Goal: Task Accomplishment & Management: Use online tool/utility

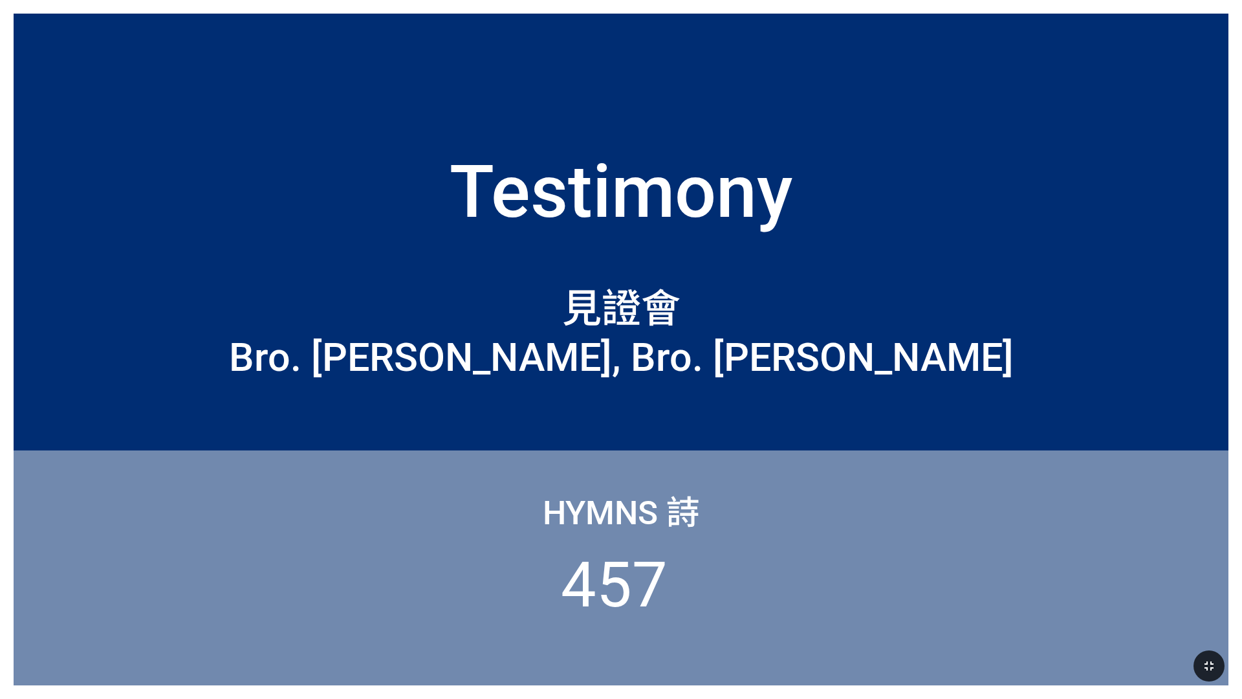
drag, startPoint x: 1212, startPoint y: 666, endPoint x: 1212, endPoint y: 629, distance: 37.5
click at [1212, 666] on icon "button" at bounding box center [1210, 666] width 16 height 16
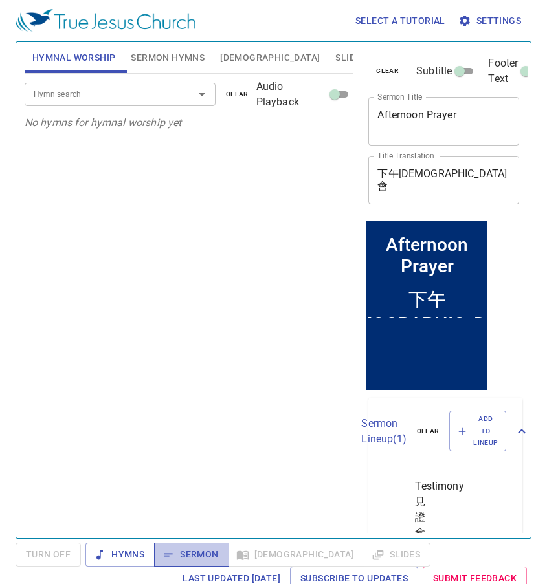
click at [188, 546] on button "Sermon" at bounding box center [191, 555] width 74 height 24
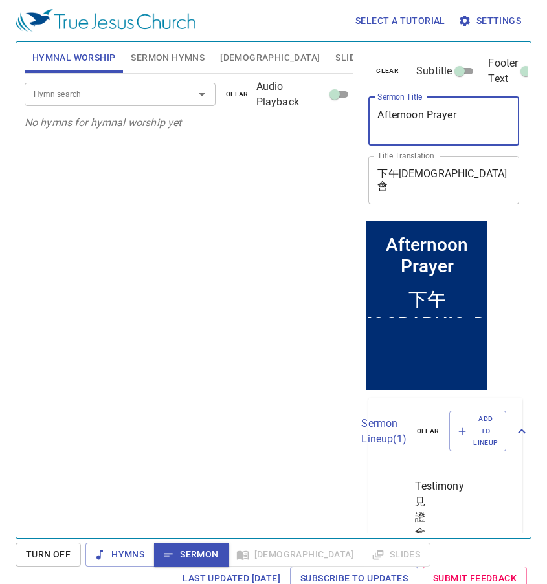
drag, startPoint x: 470, startPoint y: 110, endPoint x: 364, endPoint y: 120, distance: 106.6
click at [364, 120] on div "clear Subtitle Footer Text Sermon Title Afternoon Prayer x Sermon Title Title T…" at bounding box center [442, 130] width 159 height 176
paste textarea "bide in [DEMOGRAPHIC_DATA]: The Key to Effective"
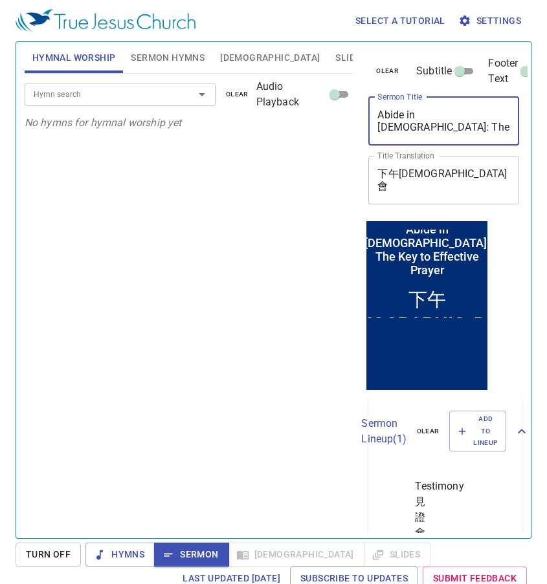
type textarea "Abide in [DEMOGRAPHIC_DATA]: The Key to Effective Prayer"
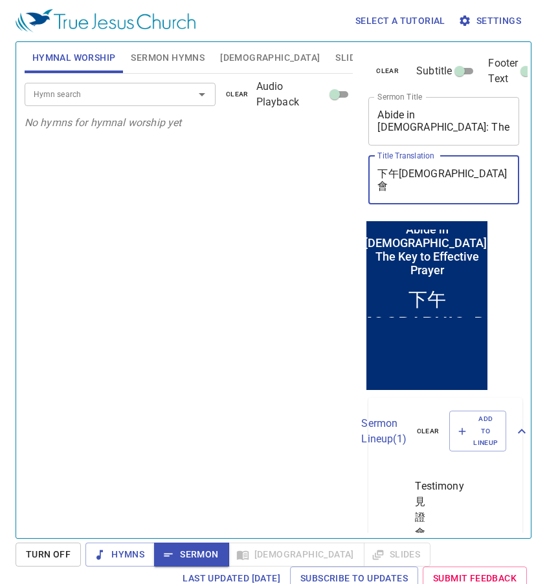
drag, startPoint x: 457, startPoint y: 170, endPoint x: 365, endPoint y: 172, distance: 92.6
click at [365, 172] on div "clear Subtitle Footer Text Sermon Title Abide in [DEMOGRAPHIC_DATA]: The Key to…" at bounding box center [442, 130] width 159 height 176
paste textarea "在[DEMOGRAPHIC_DATA]裡：有效[DEMOGRAPHIC_DATA]的關鍵"
type textarea "住在[DEMOGRAPHIC_DATA]裡：有效[DEMOGRAPHIC_DATA]的關鍵"
drag, startPoint x: 439, startPoint y: 188, endPoint x: 374, endPoint y: 176, distance: 66.4
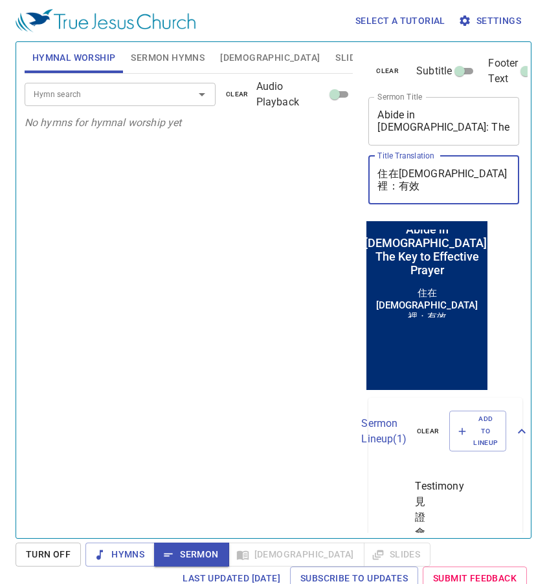
click at [374, 176] on div "住在[DEMOGRAPHIC_DATA]裡：有效[DEMOGRAPHIC_DATA]的關鍵 x Title Translation" at bounding box center [443, 180] width 151 height 49
click at [52, 94] on input "Hymn search" at bounding box center [100, 94] width 145 height 15
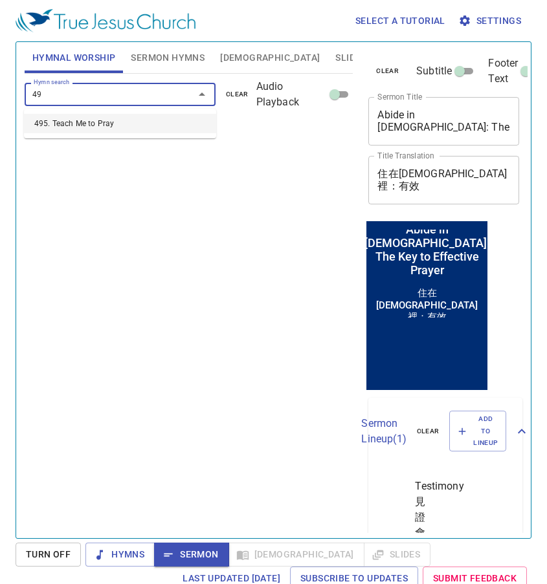
type input "495"
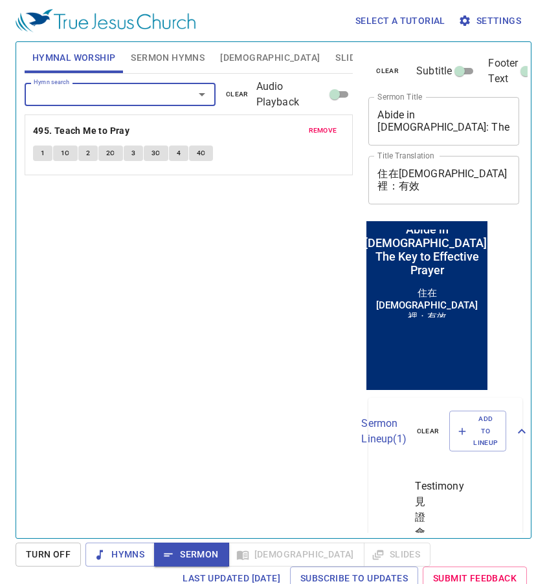
click at [327, 126] on span "remove" at bounding box center [323, 131] width 28 height 12
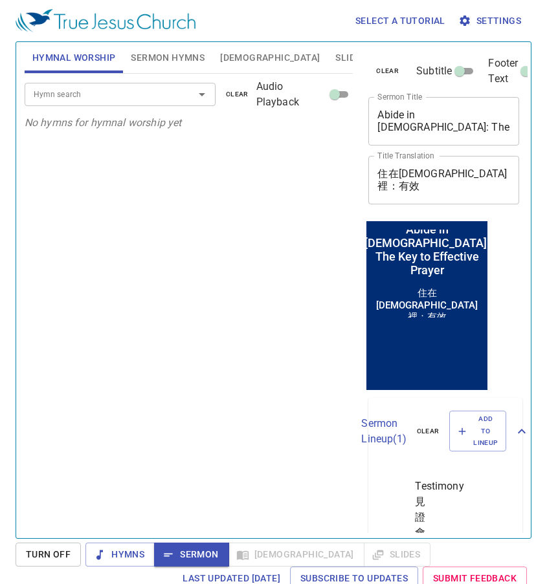
click at [168, 54] on span "Sermon Hymns" at bounding box center [168, 58] width 74 height 16
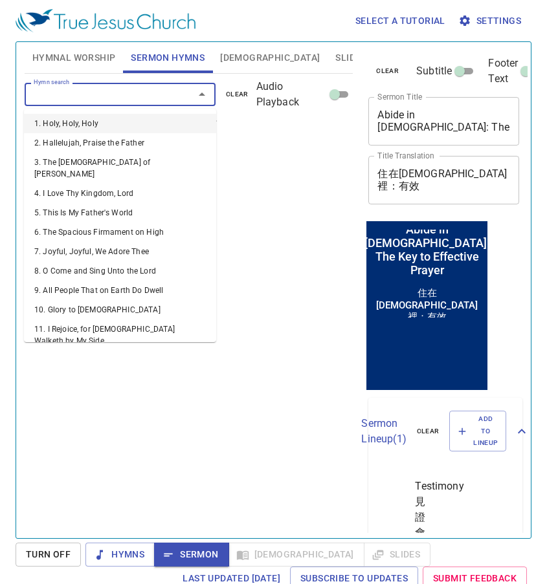
click at [157, 98] on input "Hymn search" at bounding box center [100, 94] width 145 height 15
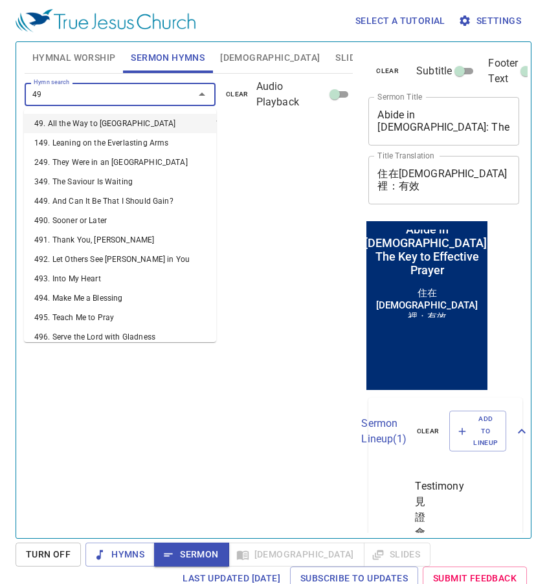
type input "495"
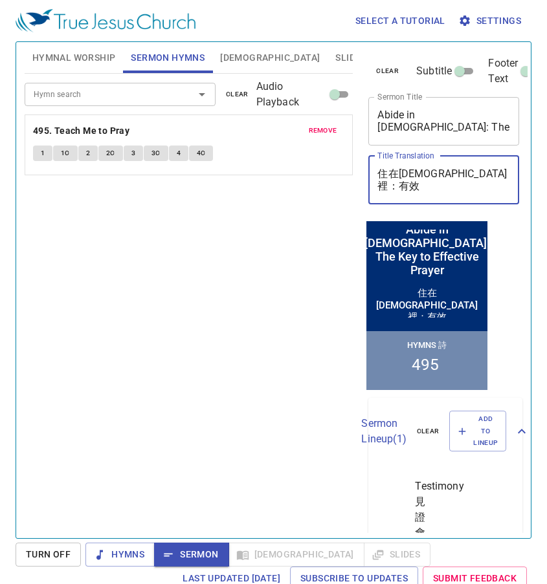
click at [484, 176] on textarea "住在[DEMOGRAPHIC_DATA]裡：有效[DEMOGRAPHIC_DATA]的關鍵" at bounding box center [443, 180] width 133 height 25
click at [500, 177] on textarea "住在[DEMOGRAPHIC_DATA]裡：有效[DEMOGRAPHIC_DATA]的關鍵" at bounding box center [443, 180] width 133 height 25
drag, startPoint x: 498, startPoint y: 178, endPoint x: 479, endPoint y: 177, distance: 18.8
click at [479, 177] on textarea "住在[DEMOGRAPHIC_DATA]裡：有效[DEMOGRAPHIC_DATA]的關鍵" at bounding box center [443, 180] width 133 height 25
drag, startPoint x: 390, startPoint y: 175, endPoint x: 353, endPoint y: 170, distance: 37.3
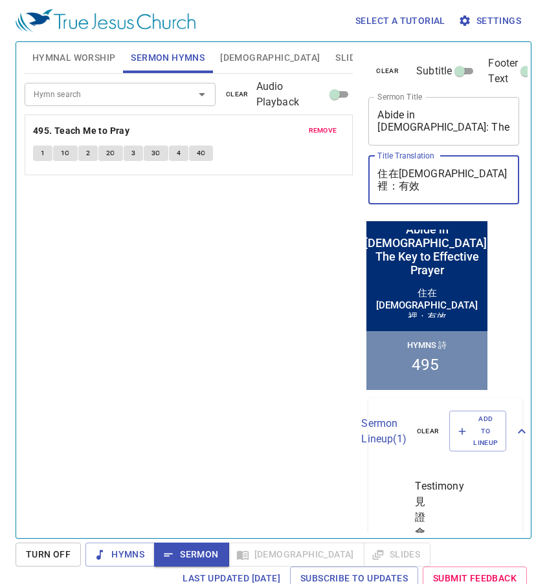
click at [353, 170] on div "Hymnal Worship Sermon Hymns [DEMOGRAPHIC_DATA] Slides Hymn search Hymn search c…" at bounding box center [273, 285] width 508 height 496
type textarea "在[DEMOGRAPHIC_DATA]裡：有效[DEMOGRAPHIC_DATA]關鍵"
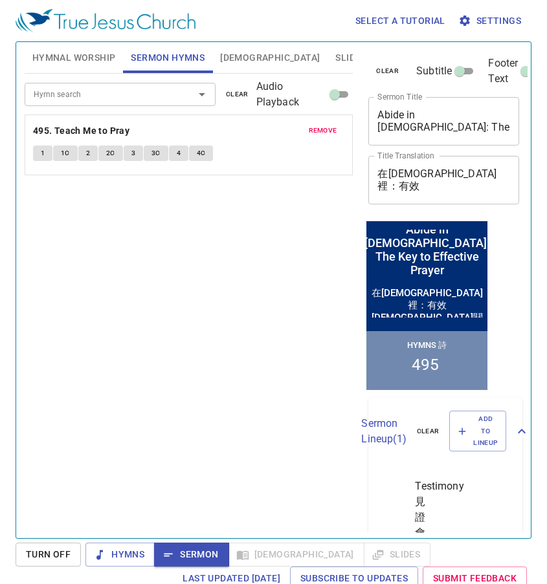
click at [38, 157] on button "1" at bounding box center [42, 154] width 19 height 16
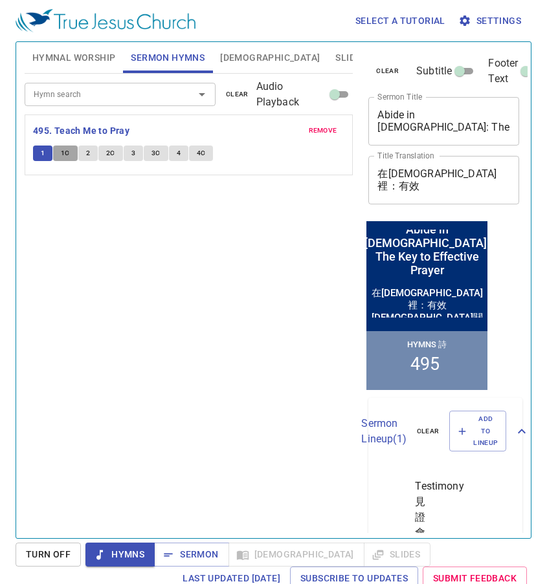
click at [61, 158] on span "1C" at bounding box center [65, 154] width 9 height 12
click at [88, 156] on span "2" at bounding box center [88, 154] width 4 height 12
click at [111, 156] on span "2C" at bounding box center [110, 154] width 9 height 12
click at [137, 157] on button "3" at bounding box center [133, 154] width 19 height 16
click at [154, 156] on span "3C" at bounding box center [155, 154] width 9 height 12
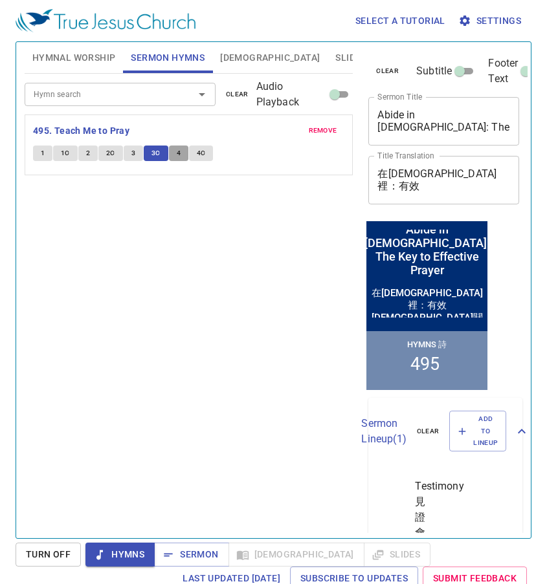
click at [181, 155] on button "4" at bounding box center [178, 154] width 19 height 16
click at [206, 159] on button "4C" at bounding box center [201, 154] width 25 height 16
click at [203, 557] on span "Sermon" at bounding box center [191, 555] width 54 height 16
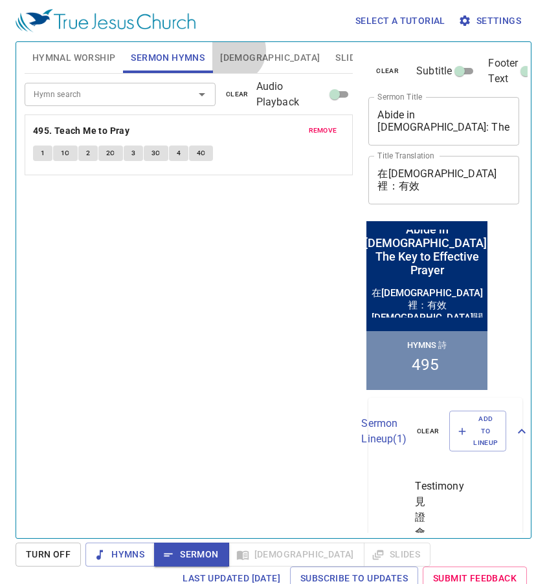
click at [234, 50] on span "[DEMOGRAPHIC_DATA]" at bounding box center [270, 58] width 100 height 16
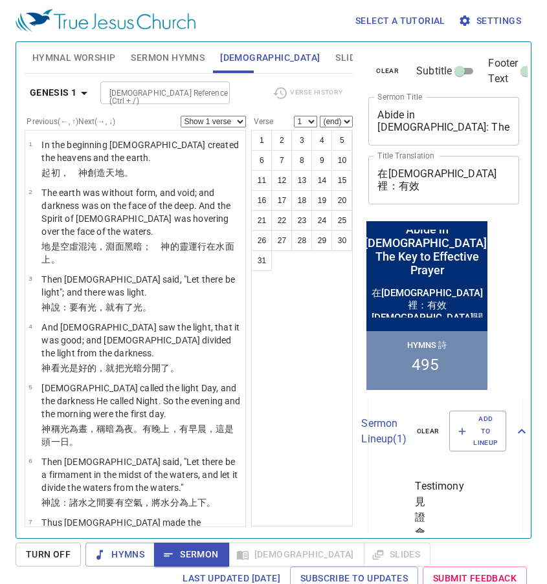
click at [182, 101] on div "[DEMOGRAPHIC_DATA] Reference (Ctrl + /)" at bounding box center [164, 93] width 129 height 23
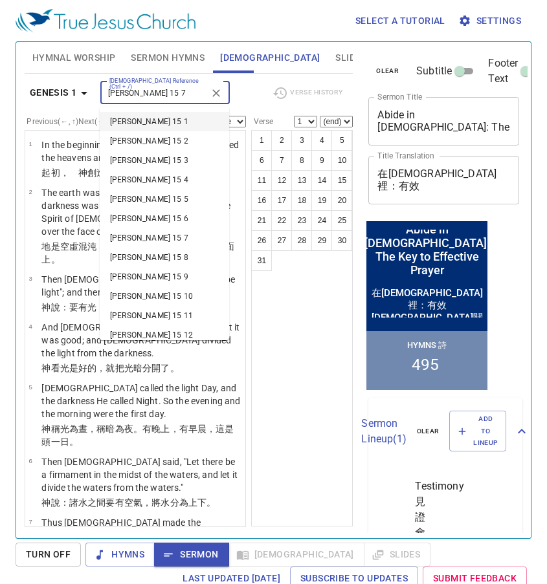
type input "[PERSON_NAME] 15 7"
select select "7"
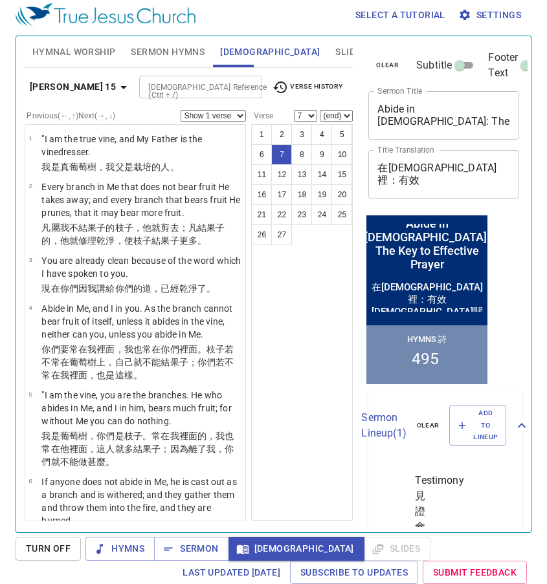
scroll to position [287, 0]
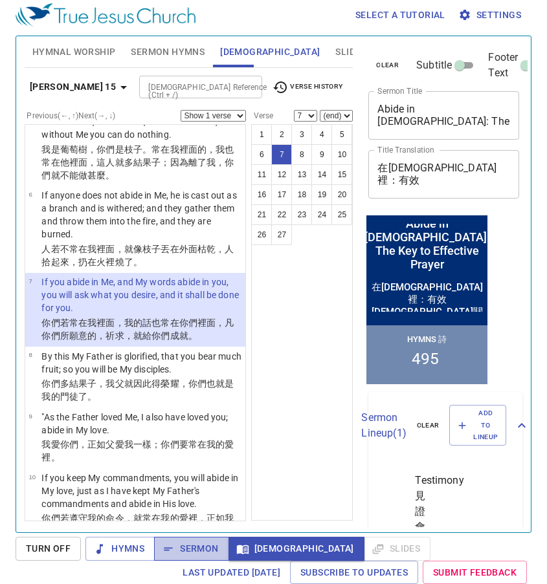
click at [199, 547] on span "Sermon" at bounding box center [191, 549] width 54 height 16
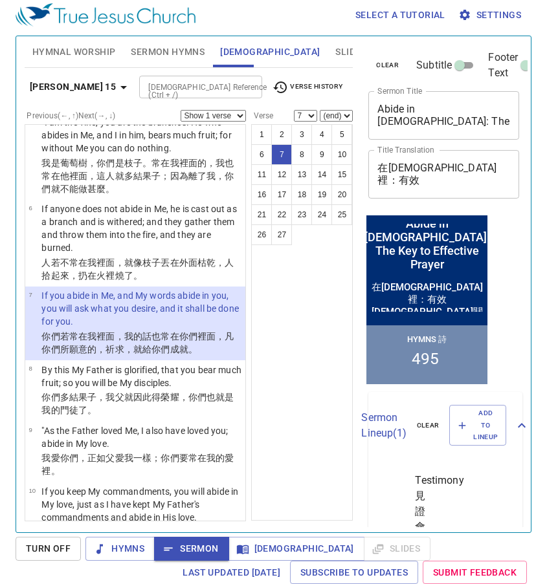
scroll to position [248, 0]
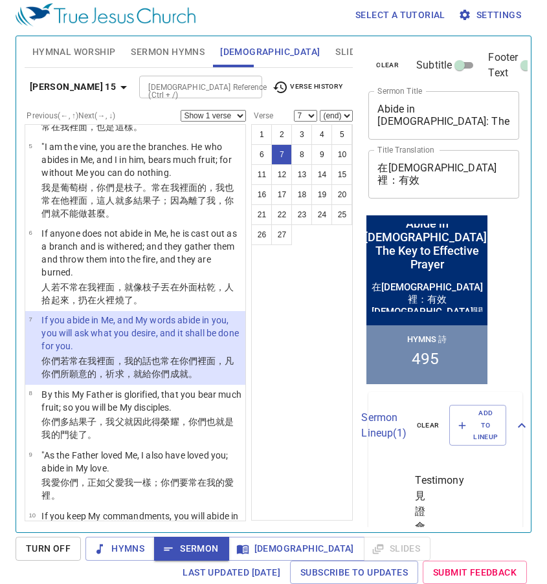
click at [173, 87] on input "[DEMOGRAPHIC_DATA] Reference (Ctrl + /)" at bounding box center [189, 87] width 93 height 15
click at [271, 555] on span "[DEMOGRAPHIC_DATA]" at bounding box center [296, 549] width 115 height 16
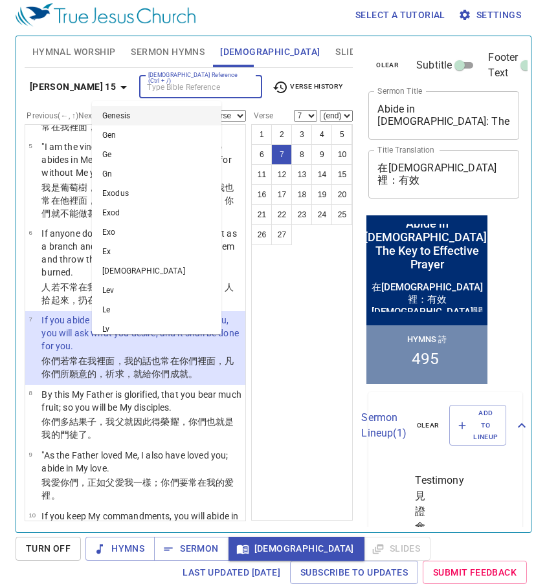
click at [143, 90] on input "[DEMOGRAPHIC_DATA] Reference (Ctrl + /)" at bounding box center [189, 87] width 93 height 15
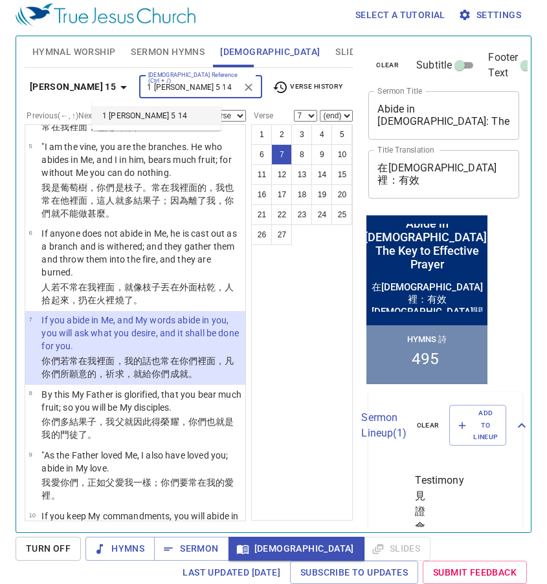
type input "1 [PERSON_NAME] 5 14"
select select "14"
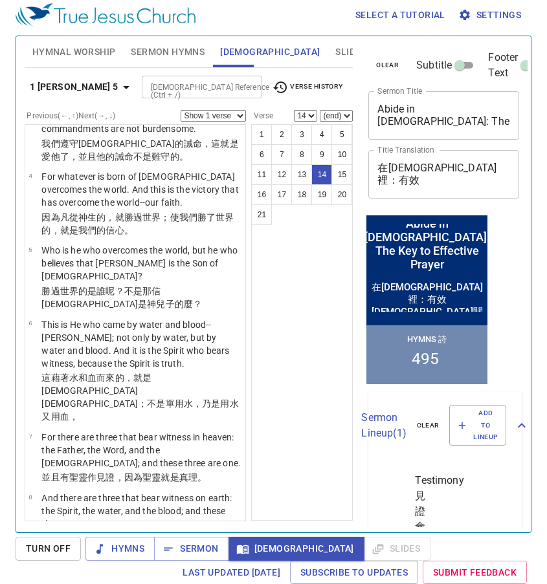
scroll to position [842, 0]
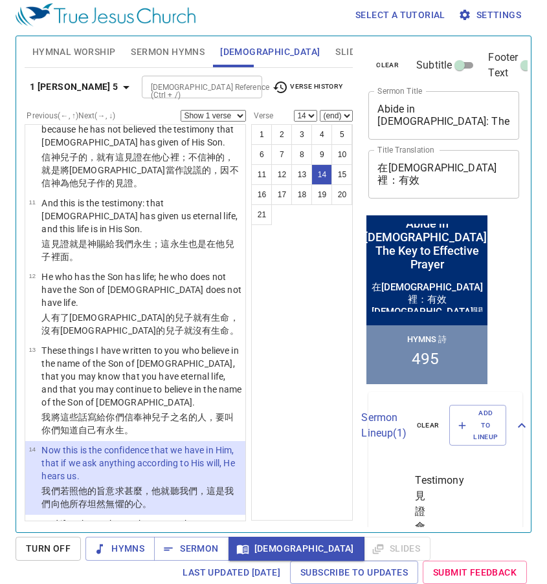
click at [237, 118] on select "Show 1 verse Show 2 verses Show 3 verses Show 4 verses Show 5 verses" at bounding box center [213, 116] width 65 height 12
select select "2"
click at [181, 110] on select "Show 1 verse Show 2 verses Show 3 verses Show 4 verses Show 5 verses" at bounding box center [213, 116] width 65 height 12
click at [203, 549] on span "Sermon" at bounding box center [191, 549] width 54 height 16
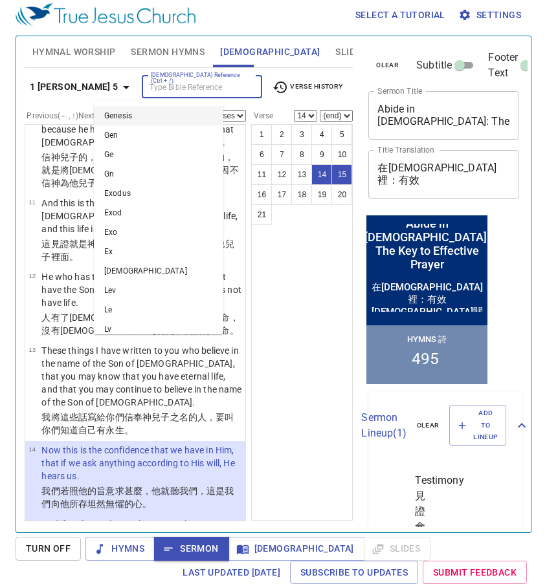
click at [184, 83] on input "[DEMOGRAPHIC_DATA] Reference (Ctrl + /)" at bounding box center [191, 87] width 91 height 15
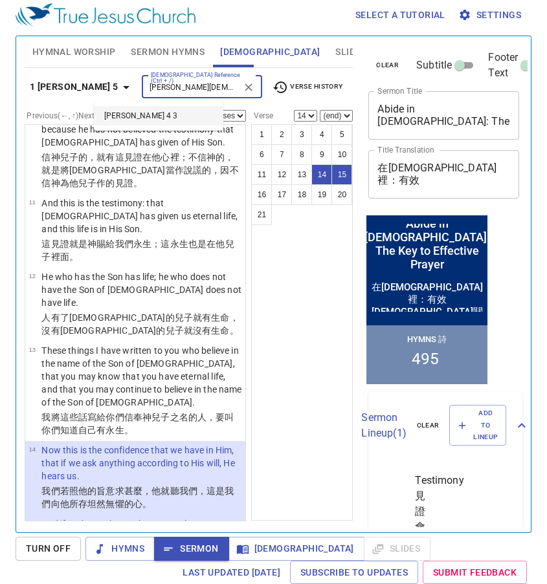
type input "[PERSON_NAME][DEMOGRAPHIC_DATA] 3"
select select "1"
select select "3"
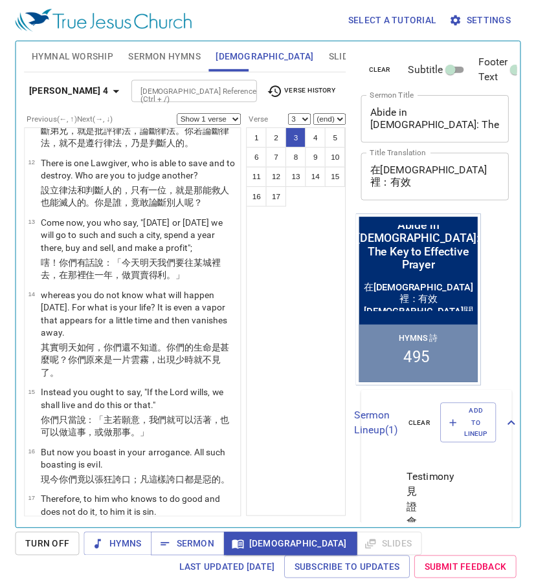
scroll to position [5, 0]
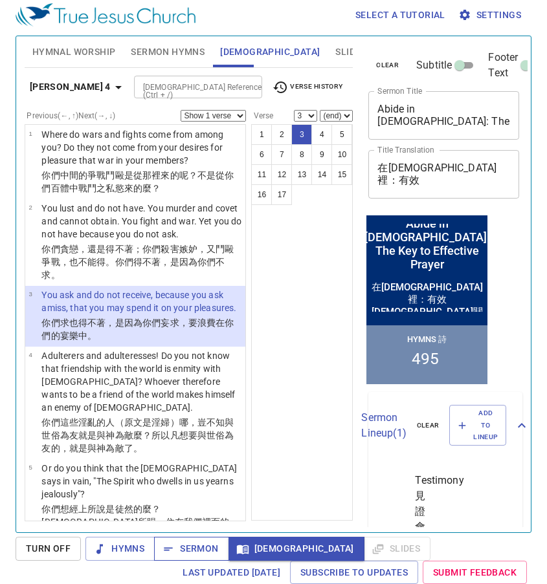
click at [201, 547] on span "Sermon" at bounding box center [191, 549] width 54 height 16
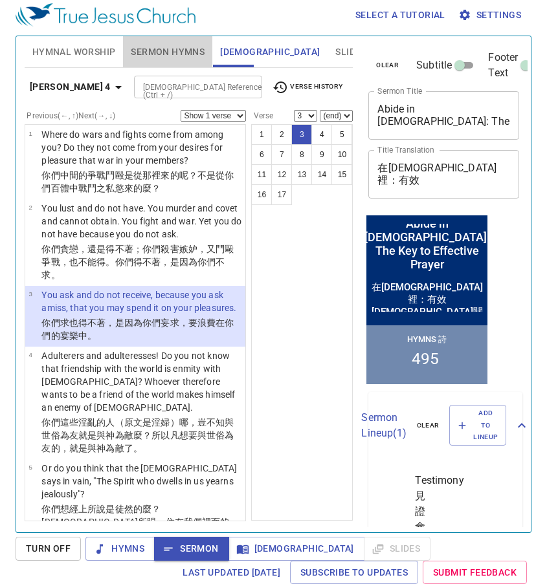
click at [188, 49] on span "Sermon Hymns" at bounding box center [168, 52] width 74 height 16
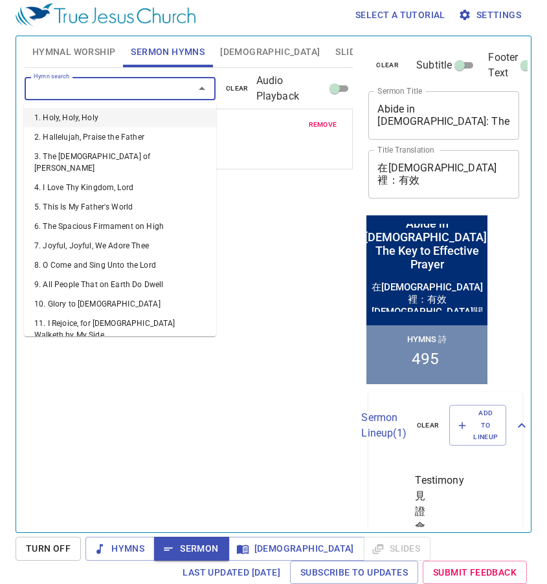
click at [113, 88] on input "Hymn search" at bounding box center [100, 88] width 145 height 15
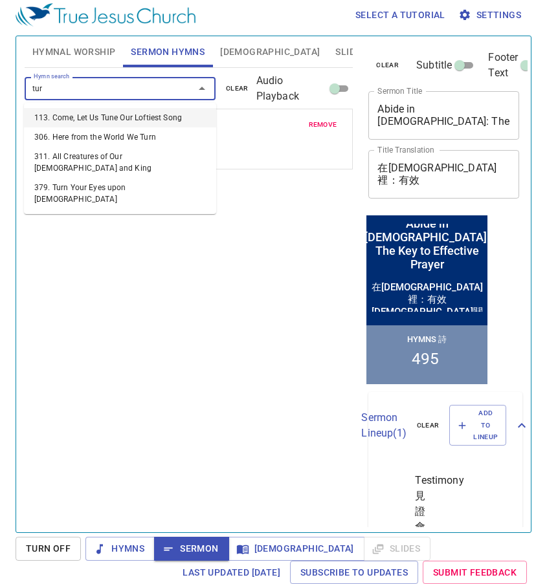
type input "turn"
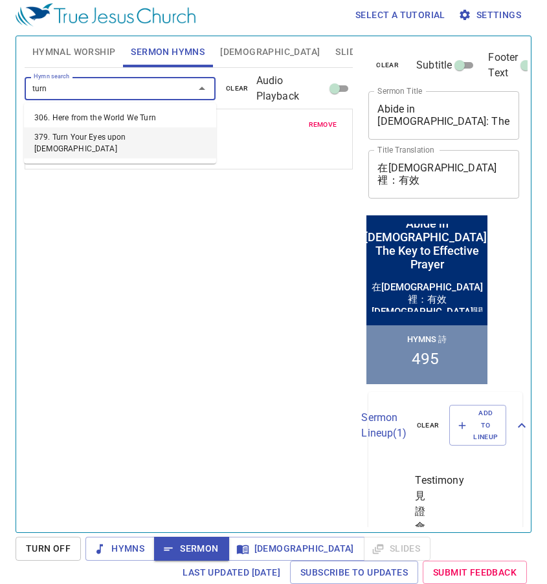
click at [111, 134] on li "379. Turn Your Eyes upon [DEMOGRAPHIC_DATA]" at bounding box center [120, 142] width 192 height 31
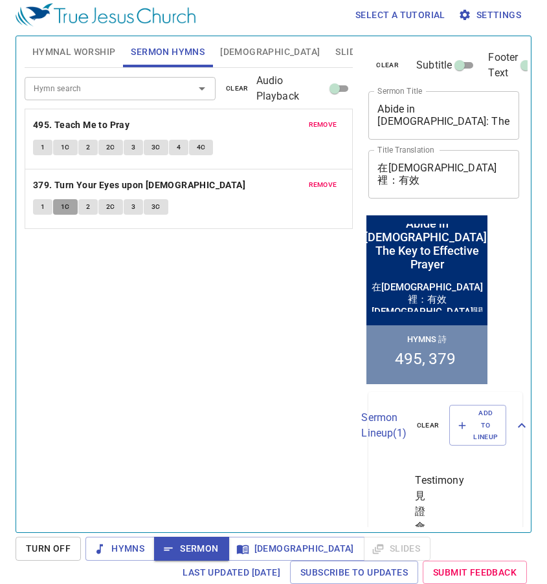
click at [70, 215] on button "1C" at bounding box center [65, 207] width 25 height 16
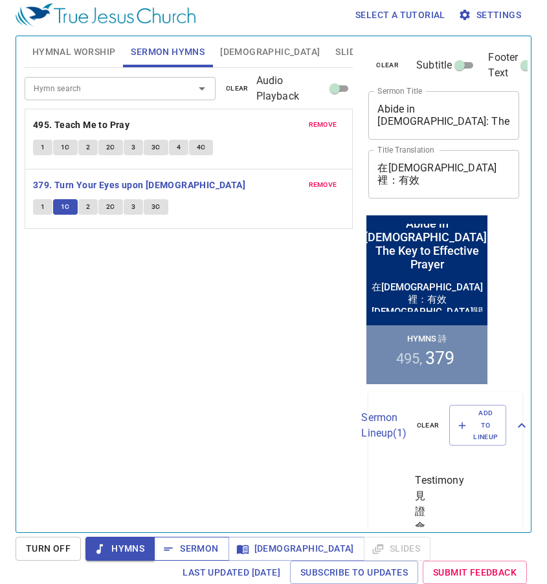
click at [190, 547] on span "Sermon" at bounding box center [191, 549] width 54 height 16
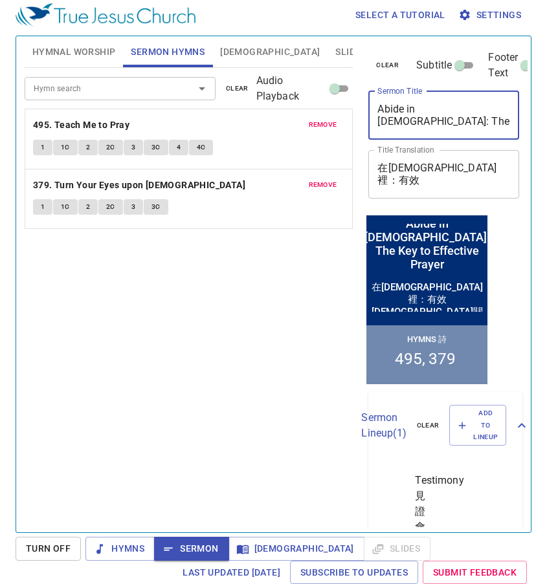
drag, startPoint x: 470, startPoint y: 127, endPoint x: 375, endPoint y: 104, distance: 97.8
click at [375, 104] on div "Abide in [DEMOGRAPHIC_DATA]: The Key to Effective Prayer x Sermon Title" at bounding box center [443, 115] width 151 height 49
paste textarea "The Power of [DEMOGRAPHIC_DATA]"
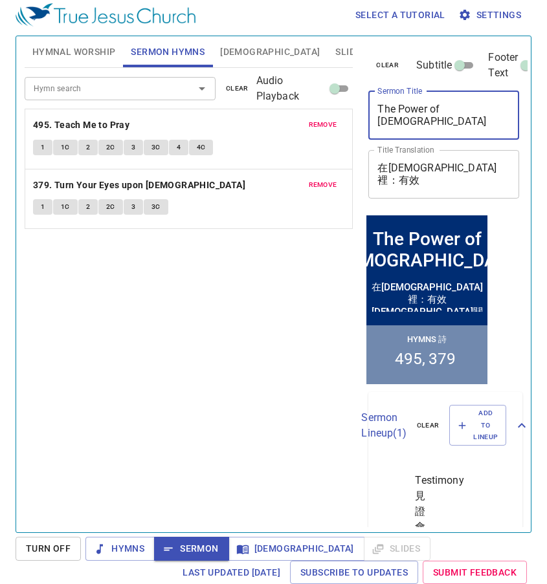
type textarea "The Power of [DEMOGRAPHIC_DATA]"
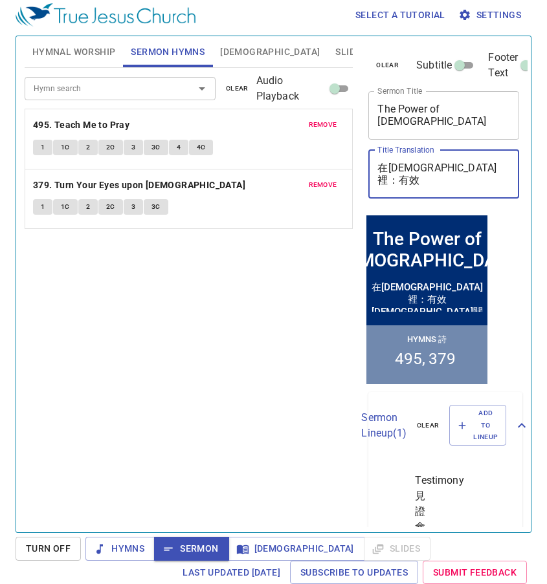
drag, startPoint x: 496, startPoint y: 167, endPoint x: 362, endPoint y: 162, distance: 133.4
click at [362, 162] on div "clear Subtitle Footer Text Sermon Title The Power of [DEMOGRAPHIC_DATA] x Sermo…" at bounding box center [443, 279] width 170 height 496
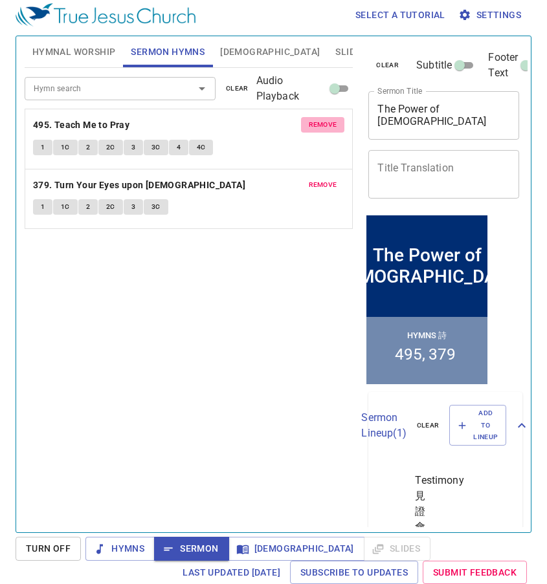
click at [319, 126] on span "remove" at bounding box center [323, 125] width 28 height 12
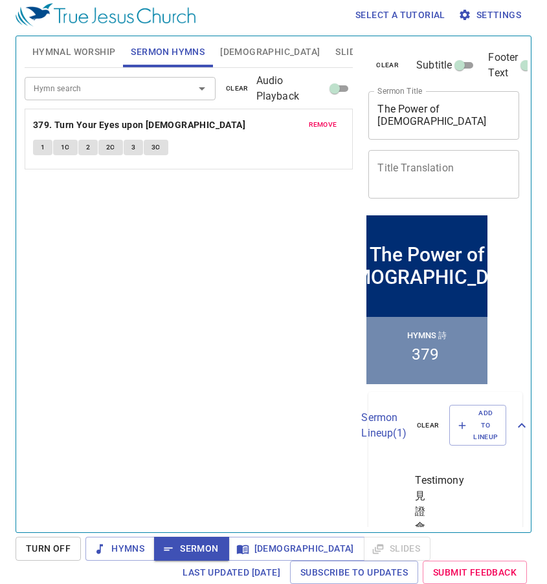
click at [319, 126] on span "remove" at bounding box center [323, 125] width 28 height 12
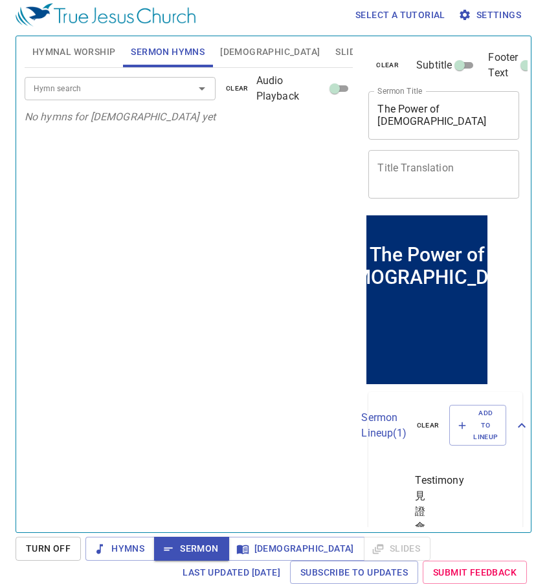
click at [406, 156] on div "x Title Translation" at bounding box center [443, 174] width 151 height 49
paste textarea "[DEMOGRAPHIC_DATA]所顯的大能"
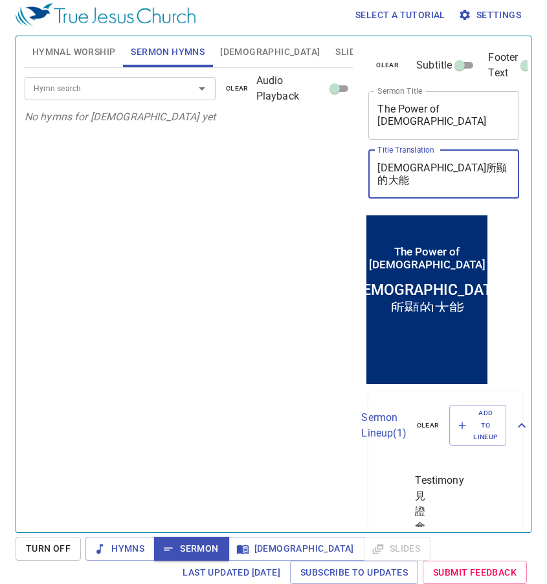
type textarea "[DEMOGRAPHIC_DATA]所顯的大能"
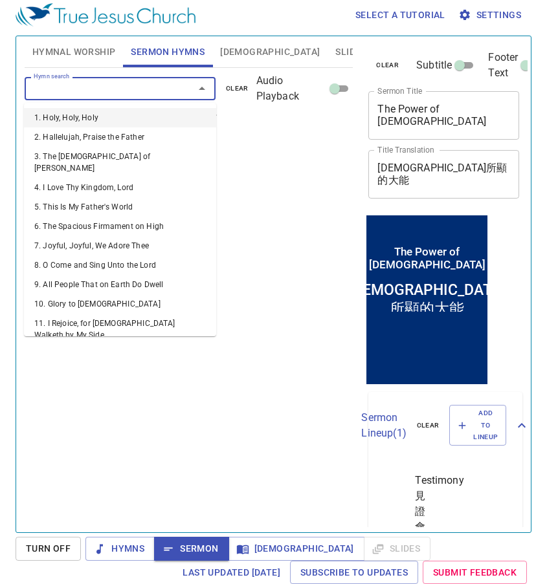
click at [151, 91] on input "Hymn search" at bounding box center [100, 88] width 145 height 15
paste input "276, 486"
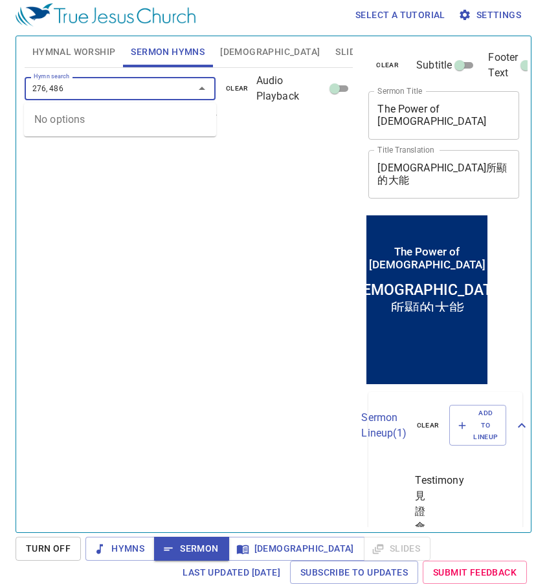
drag, startPoint x: 47, startPoint y: 92, endPoint x: 85, endPoint y: 92, distance: 37.5
click at [85, 92] on input "276, 486" at bounding box center [100, 88] width 145 height 15
type input "276"
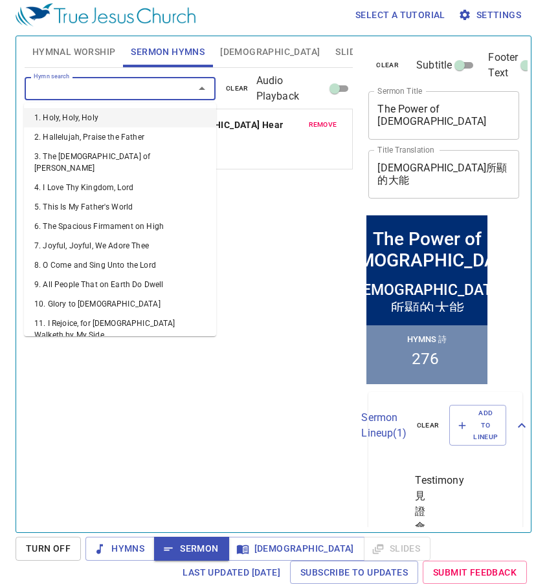
click at [85, 92] on input "Hymn search" at bounding box center [100, 88] width 145 height 15
paste input "486"
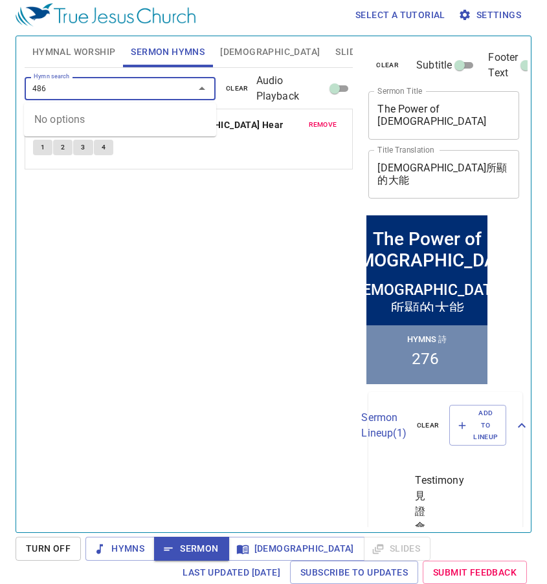
click at [35, 93] on input "486" at bounding box center [100, 88] width 145 height 15
type input "486"
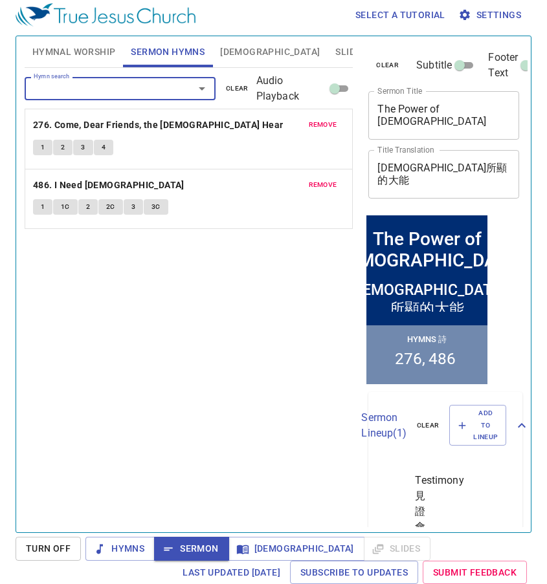
drag, startPoint x: 69, startPoint y: 50, endPoint x: 93, endPoint y: 63, distance: 26.6
click at [69, 49] on span "Hymnal Worship" at bounding box center [73, 52] width 83 height 16
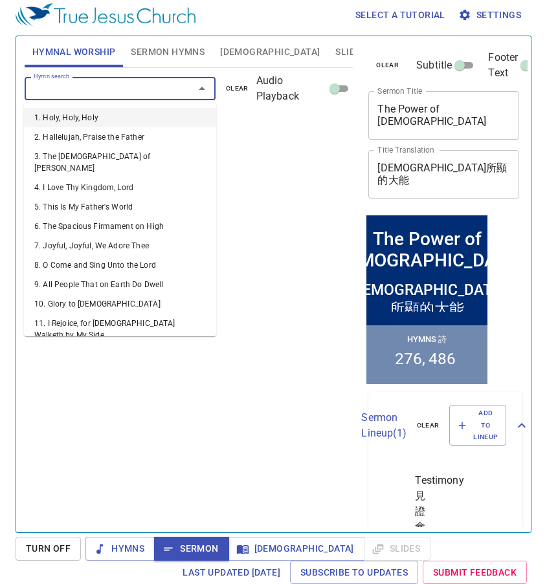
click at [131, 93] on input "Hymn search" at bounding box center [100, 88] width 145 height 15
paste input "34, 142, 108, 516, 243"
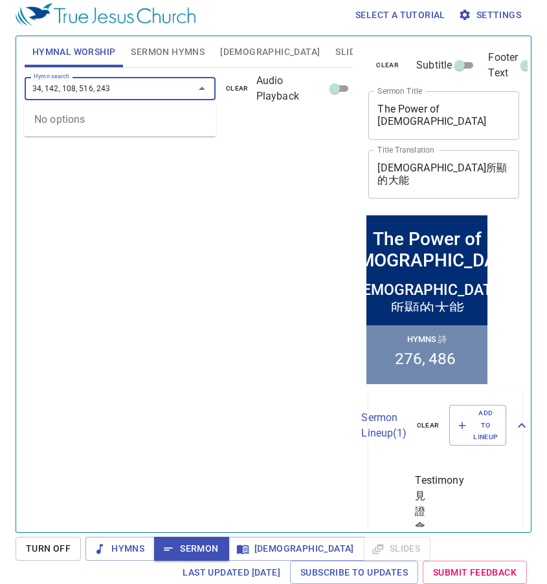
drag, startPoint x: 47, startPoint y: 93, endPoint x: 135, endPoint y: 94, distance: 88.0
click at [135, 94] on input "34, 142, 108, 516, 243" at bounding box center [100, 88] width 145 height 15
type input "34"
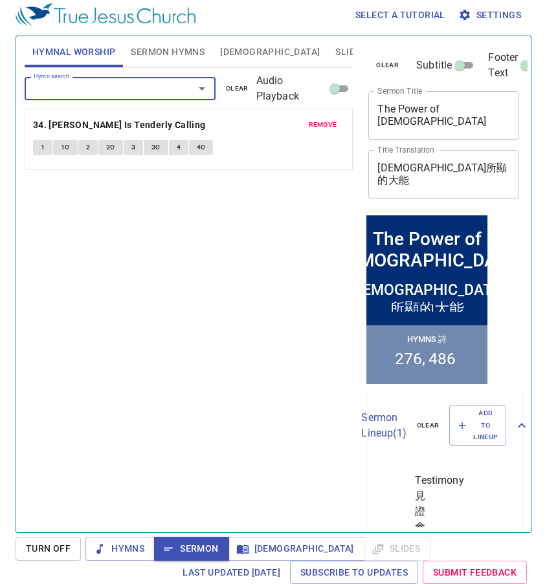
click at [138, 94] on input "Hymn search" at bounding box center [100, 88] width 145 height 15
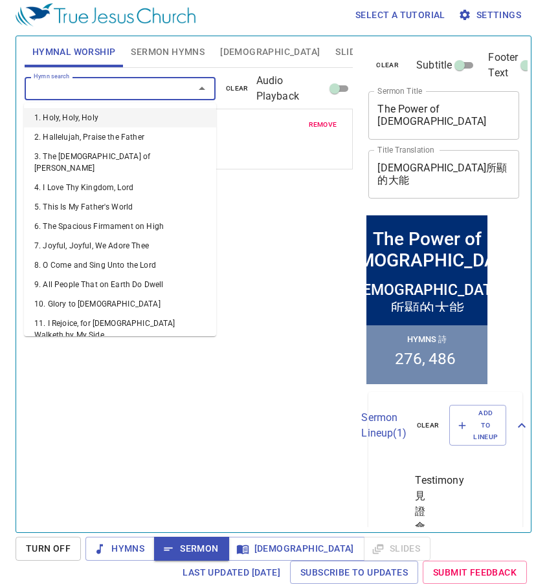
paste input "142, 108, 516, 243"
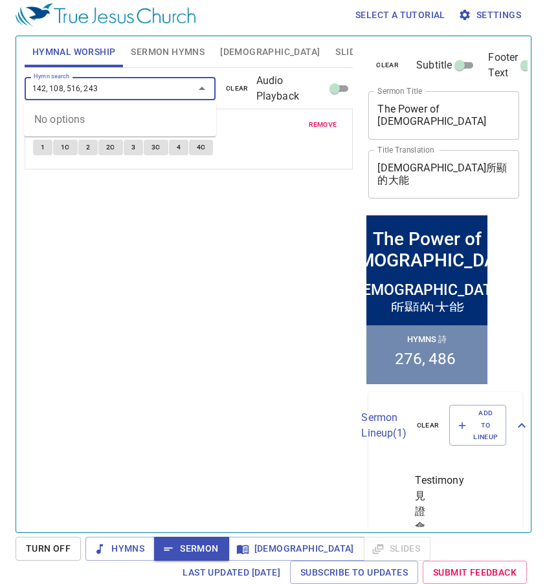
drag, startPoint x: 51, startPoint y: 91, endPoint x: 144, endPoint y: 97, distance: 93.4
click at [144, 97] on div "142, 108, 516, 243 Hymn search" at bounding box center [120, 88] width 191 height 23
type input "142"
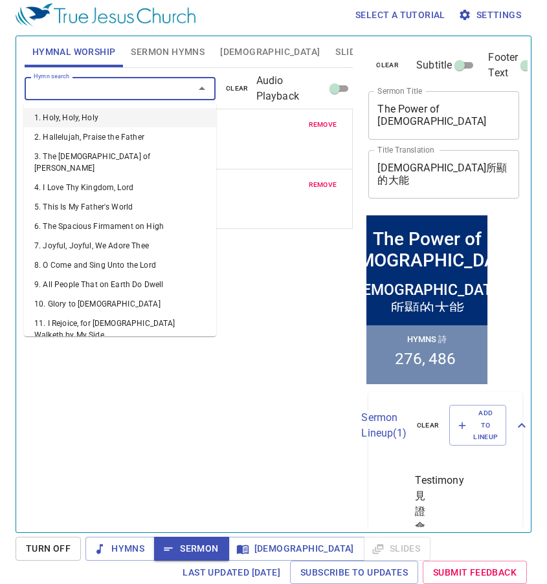
click at [146, 87] on input "Hymn search" at bounding box center [100, 88] width 145 height 15
paste input "108, 516, 243"
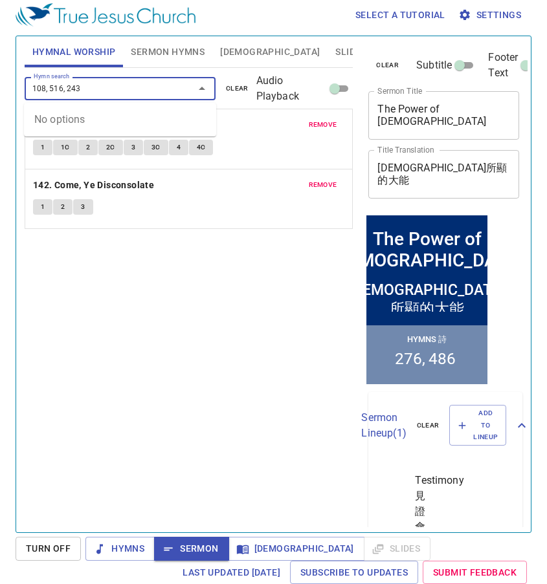
drag, startPoint x: 52, startPoint y: 88, endPoint x: 98, endPoint y: 94, distance: 46.4
click at [98, 94] on input "108, 516, 243" at bounding box center [100, 88] width 145 height 15
drag, startPoint x: 50, startPoint y: 89, endPoint x: 97, endPoint y: 86, distance: 46.7
click at [97, 86] on input "108, 516, 243" at bounding box center [100, 88] width 145 height 15
type input "108"
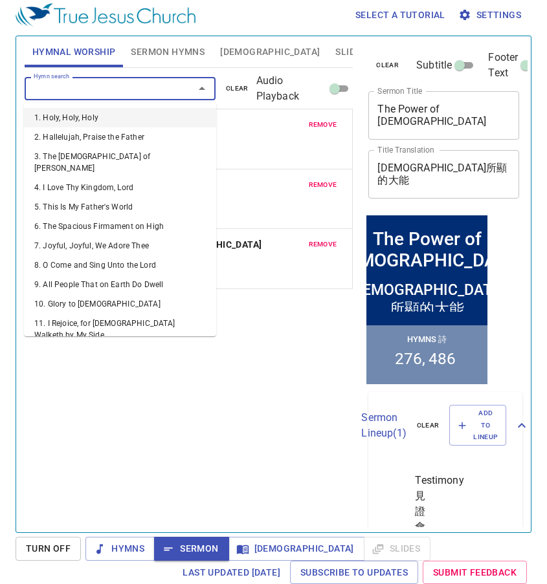
click at [103, 87] on input "Hymn search" at bounding box center [100, 88] width 145 height 15
paste input "516, 243"
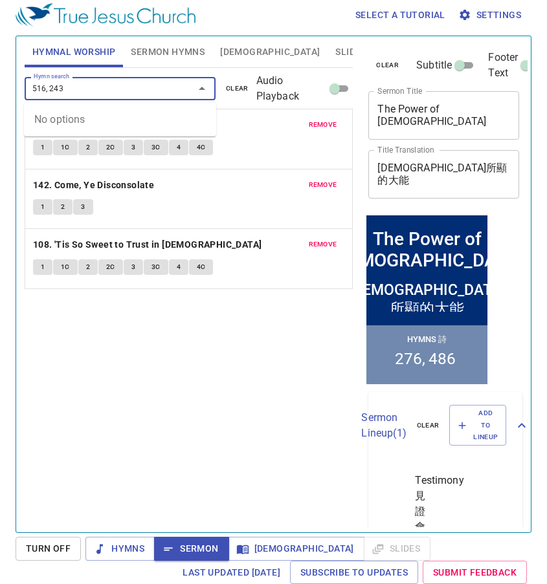
drag, startPoint x: 49, startPoint y: 91, endPoint x: 72, endPoint y: 88, distance: 22.8
click at [72, 88] on input "516, 243" at bounding box center [100, 88] width 145 height 15
type input "516"
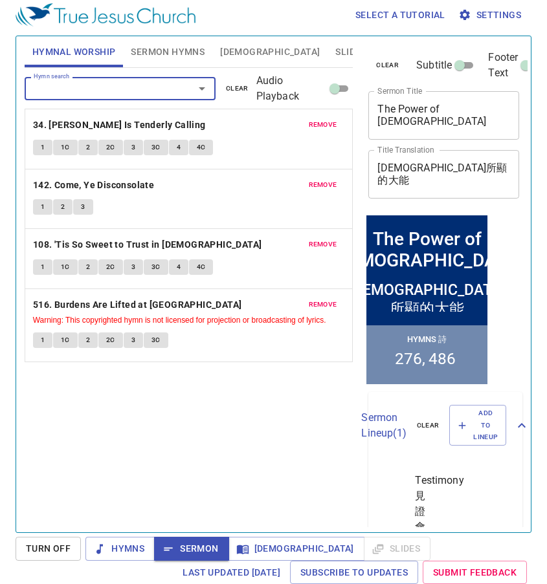
paste input "243"
type input "243"
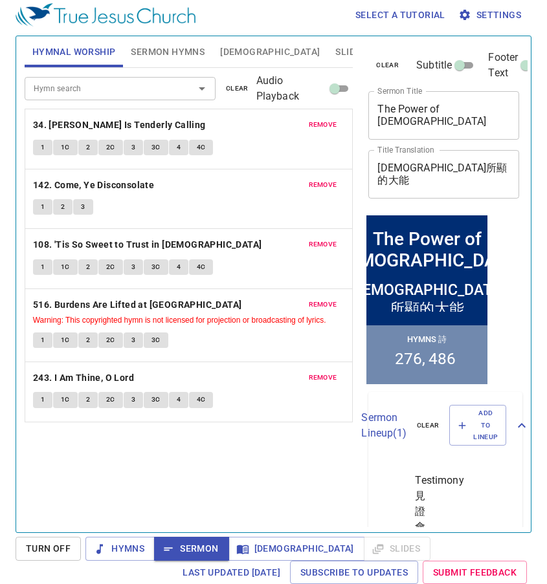
click at [224, 490] on div "Hymn search Hymn search clear Audio Playback remove 34. [PERSON_NAME] Is Tender…" at bounding box center [189, 295] width 329 height 454
click at [174, 56] on span "Sermon Hymns" at bounding box center [168, 52] width 74 height 16
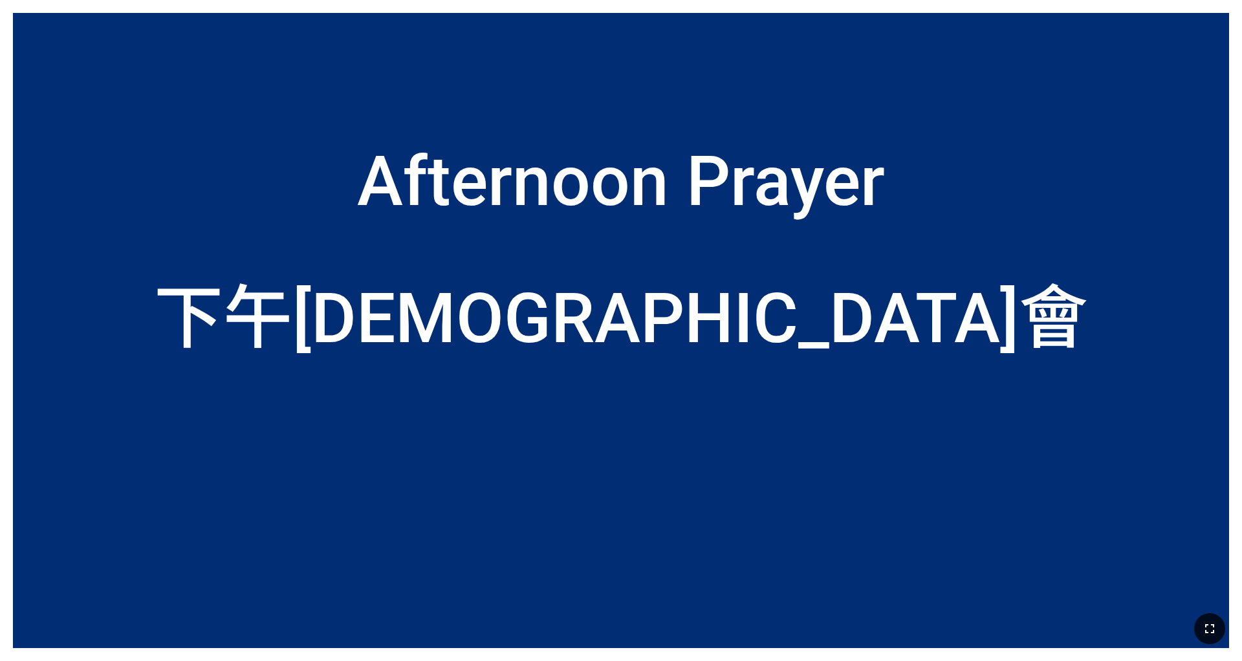
click at [517, 413] on icon "button" at bounding box center [1210, 629] width 16 height 16
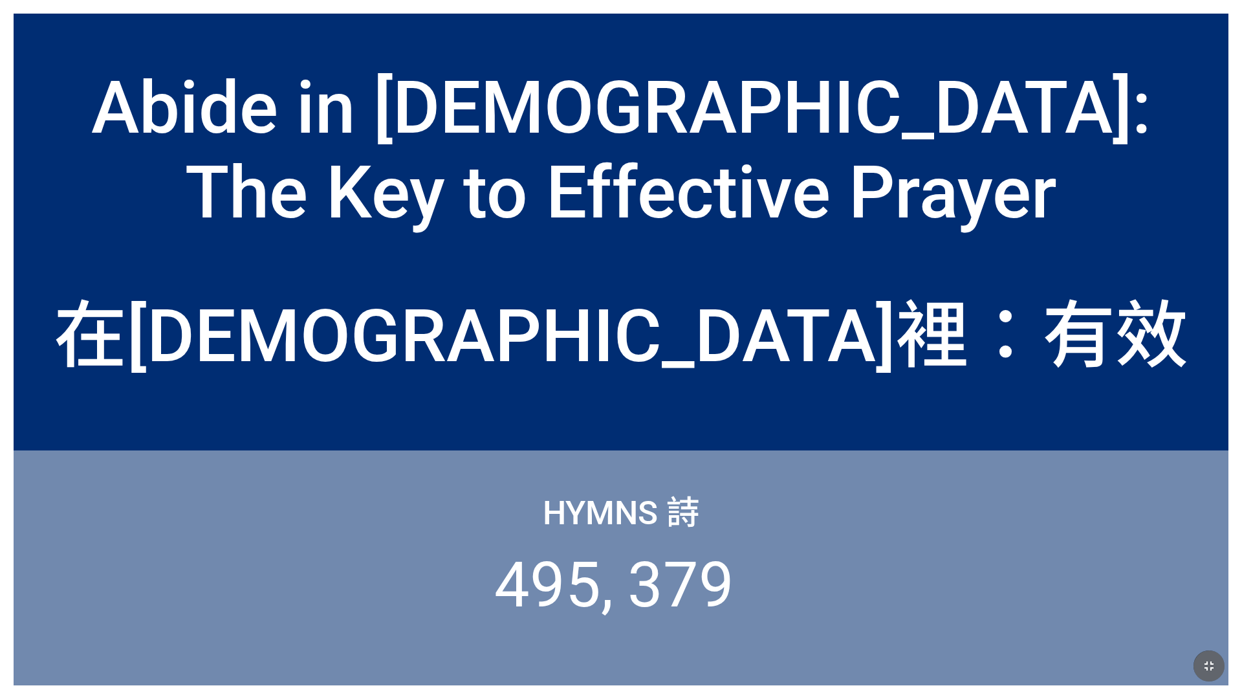
click at [1209, 675] on button "button" at bounding box center [1209, 665] width 31 height 31
